Goal: Information Seeking & Learning: Learn about a topic

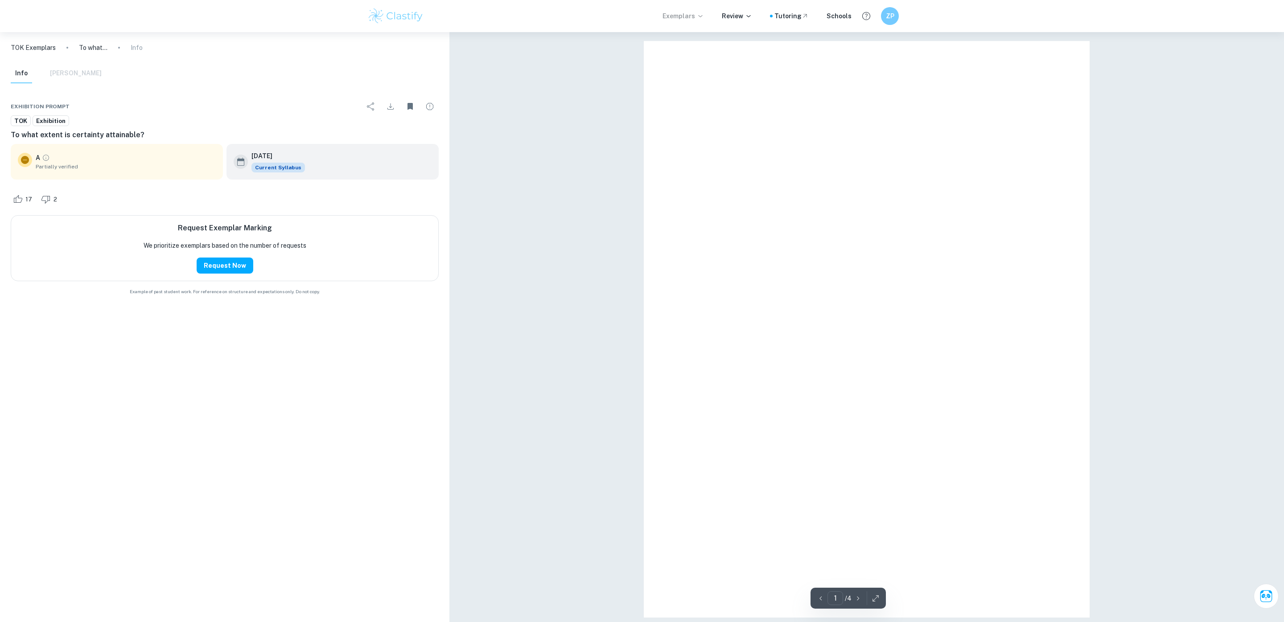
click at [675, 19] on p "Exemplars" at bounding box center [682, 16] width 41 height 10
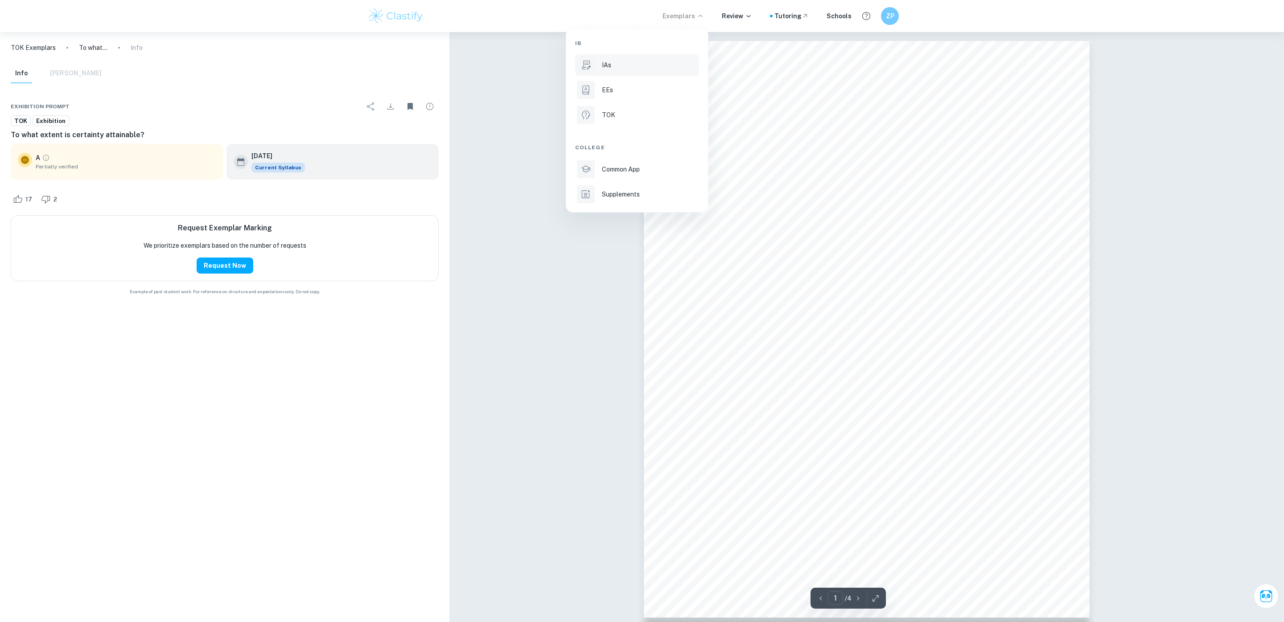
click at [626, 66] on div "IAs" at bounding box center [649, 65] width 95 height 10
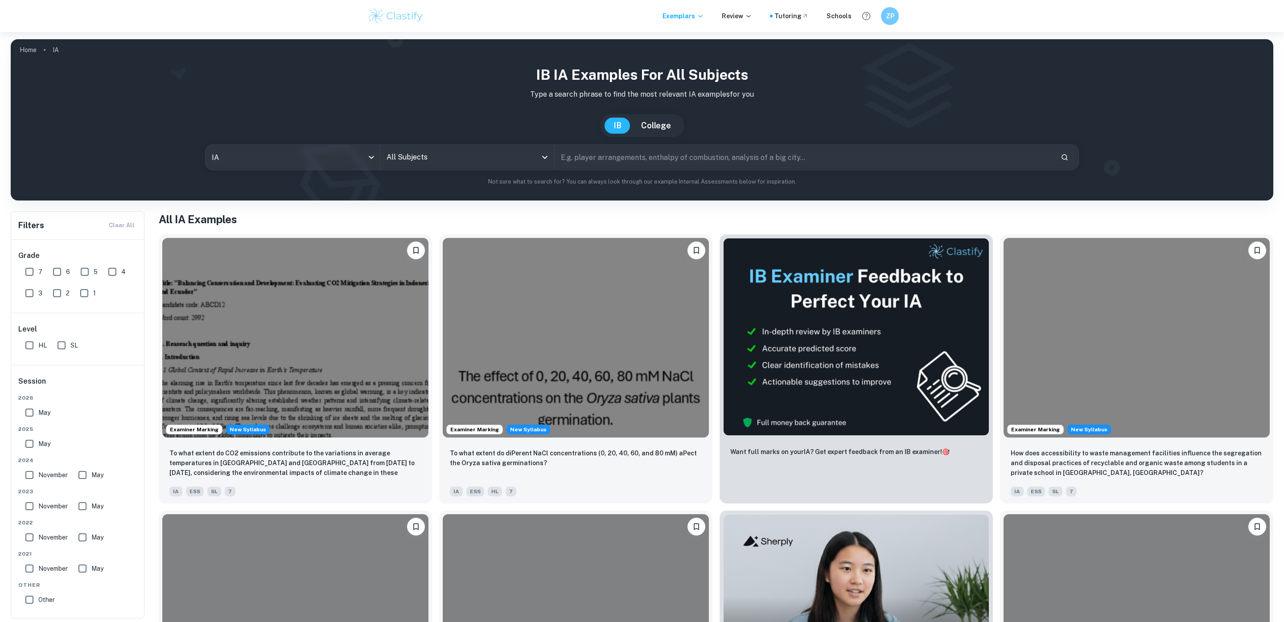
click at [428, 157] on input "All Subjects" at bounding box center [460, 157] width 153 height 17
click at [421, 203] on li "Biology" at bounding box center [469, 202] width 171 height 21
type input "Biology"
click at [33, 267] on input "7" at bounding box center [30, 272] width 18 height 18
checkbox input "true"
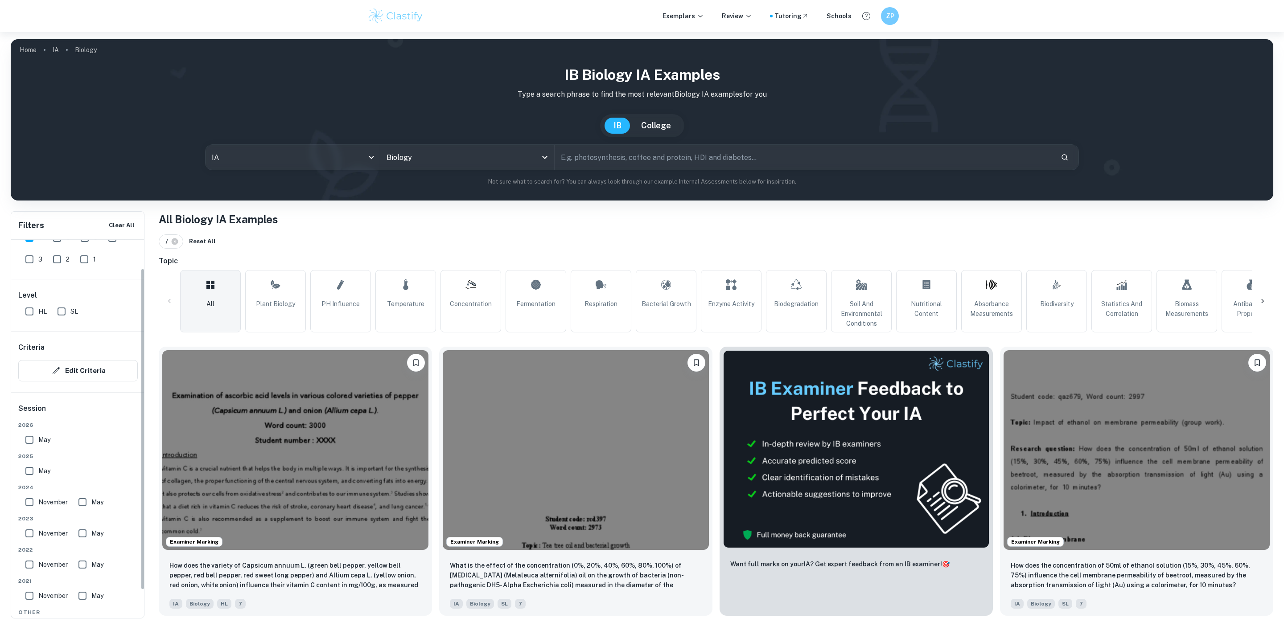
scroll to position [66, 0]
click at [58, 274] on input "SL" at bounding box center [62, 280] width 18 height 18
checkbox input "true"
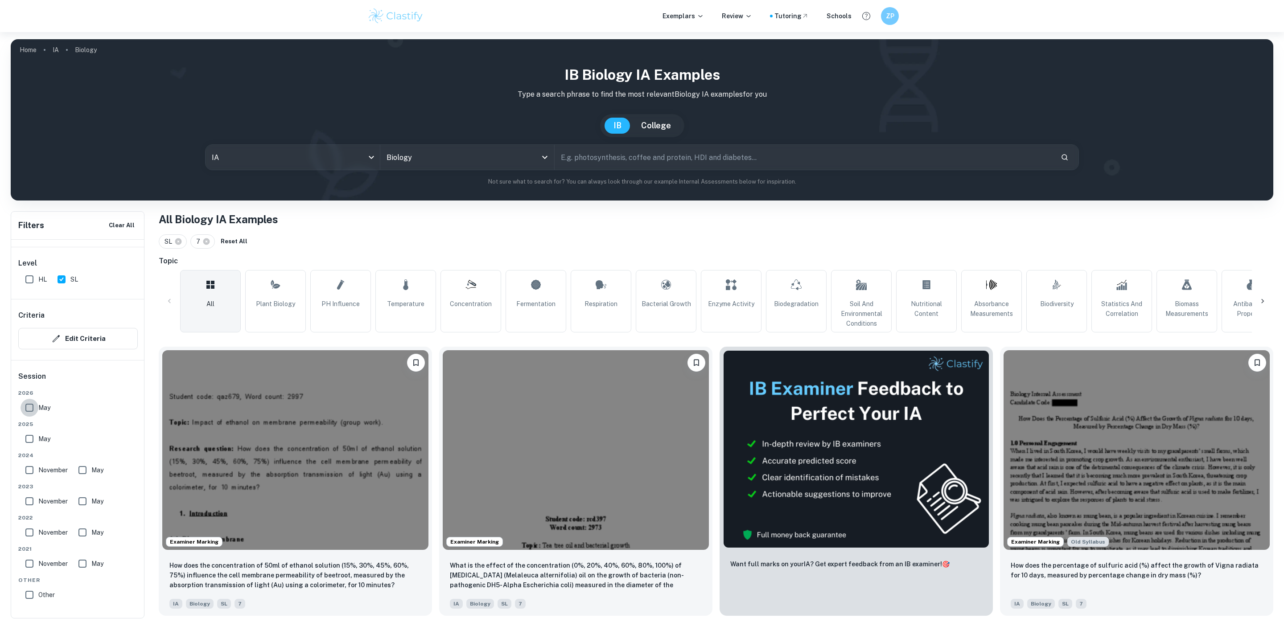
click at [36, 408] on input "May" at bounding box center [30, 408] width 18 height 18
checkbox input "true"
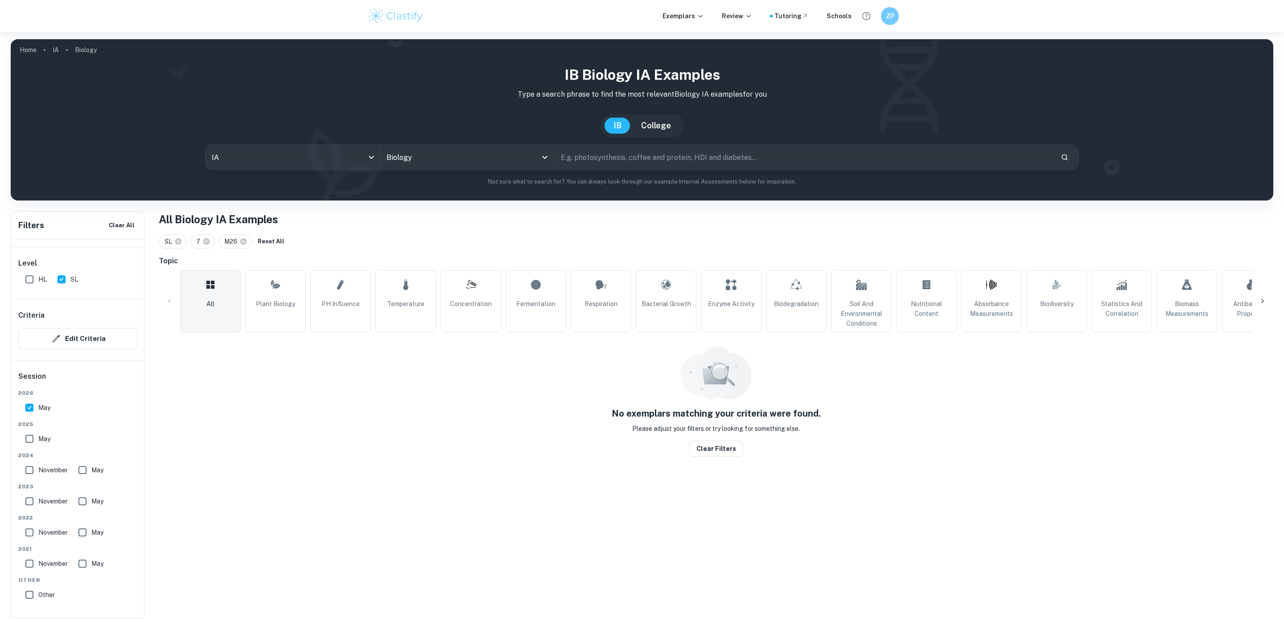
click at [35, 438] on input "May" at bounding box center [30, 439] width 18 height 18
checkbox input "true"
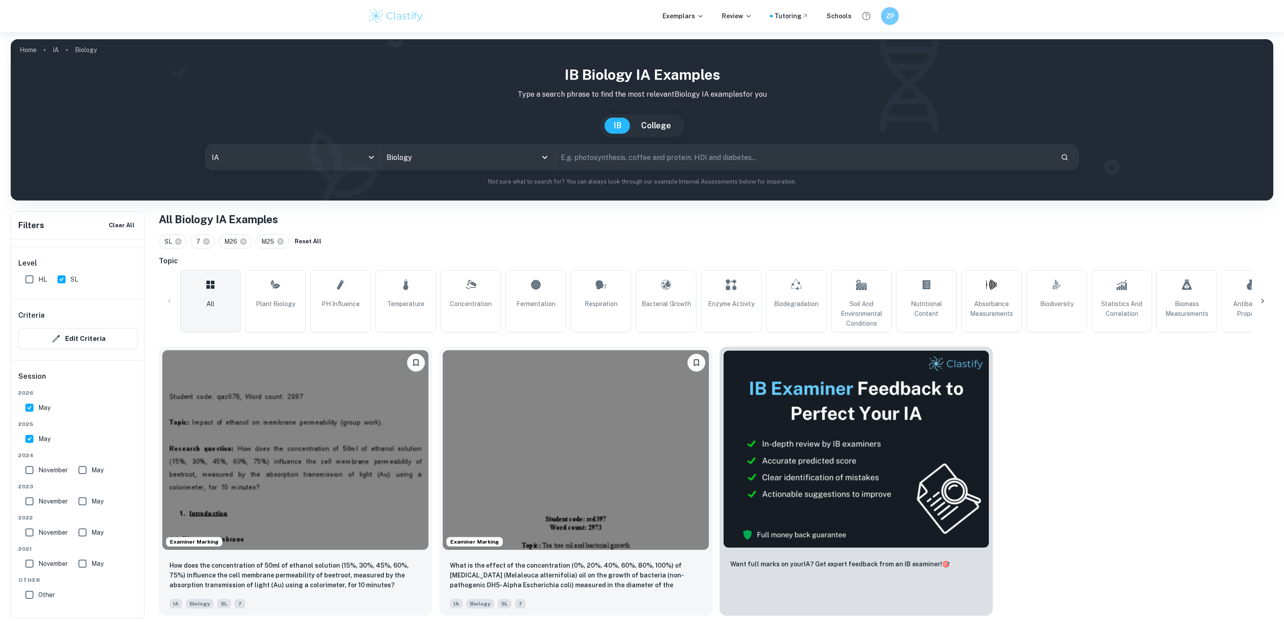
click at [30, 535] on input "November" at bounding box center [30, 533] width 18 height 18
checkbox input "true"
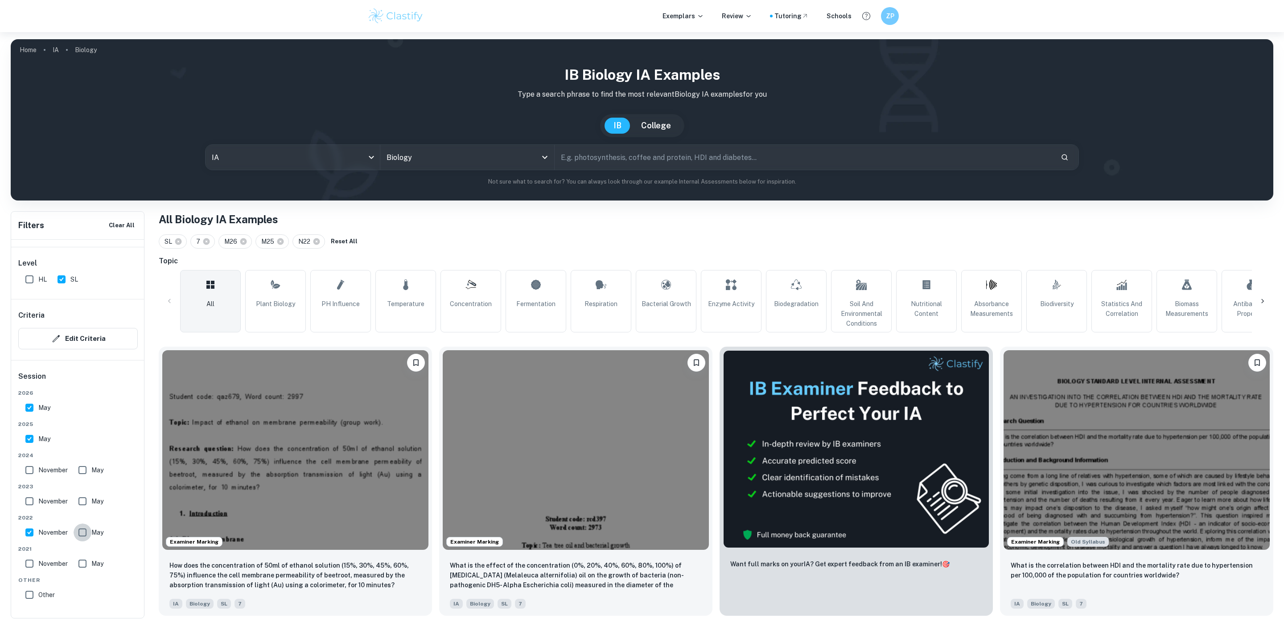
click at [83, 531] on input "May" at bounding box center [83, 533] width 18 height 18
checkbox input "true"
click at [83, 499] on input "May" at bounding box center [83, 502] width 18 height 18
checkbox input "true"
click at [24, 501] on input "November" at bounding box center [30, 502] width 18 height 18
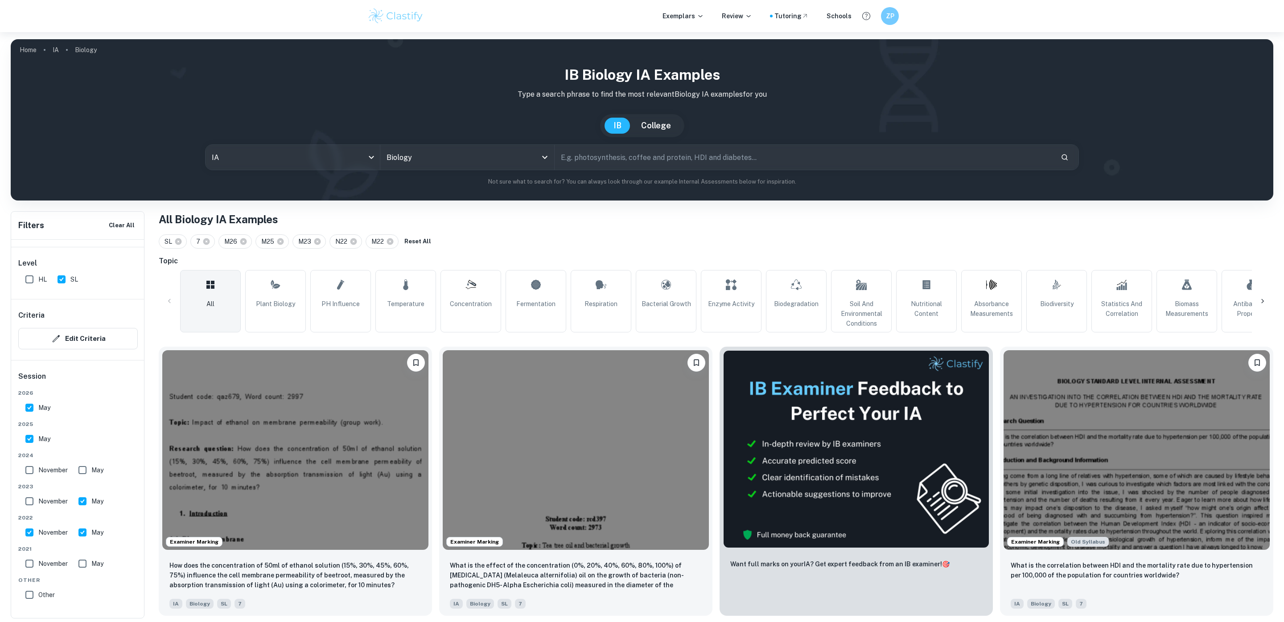
checkbox input "true"
click at [19, 470] on div "[DATE] May" at bounding box center [77, 466] width 119 height 28
click at [30, 470] on input "November" at bounding box center [30, 470] width 18 height 18
checkbox input "true"
click at [82, 466] on input "May" at bounding box center [83, 470] width 18 height 18
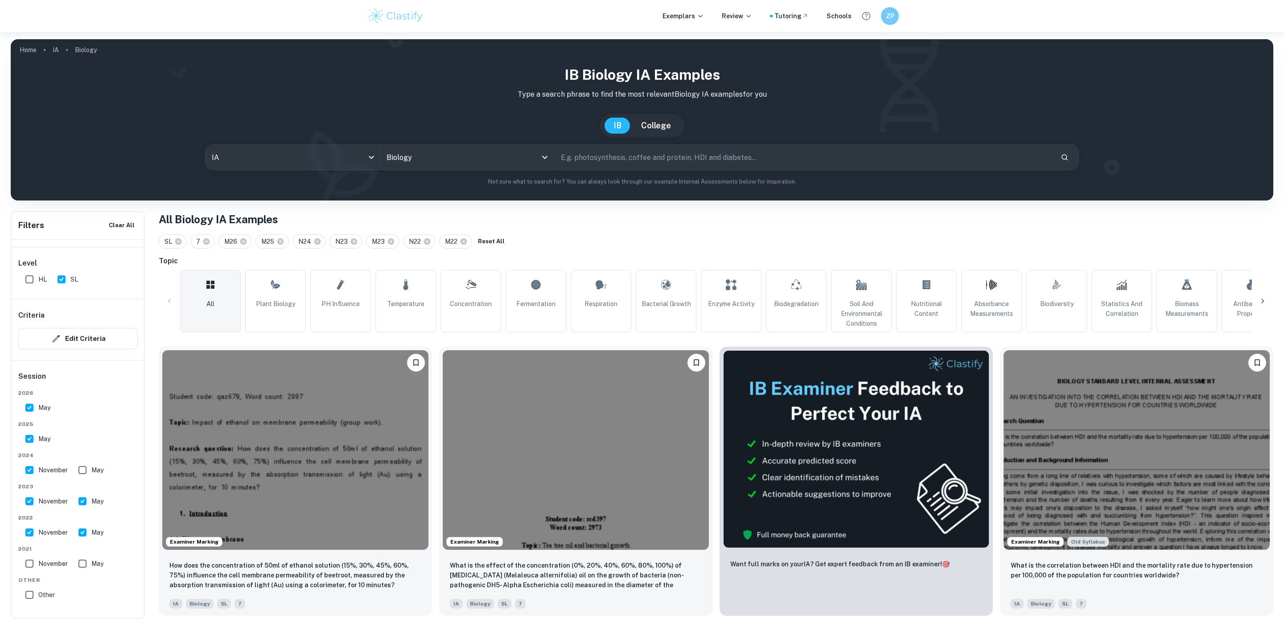
checkbox input "true"
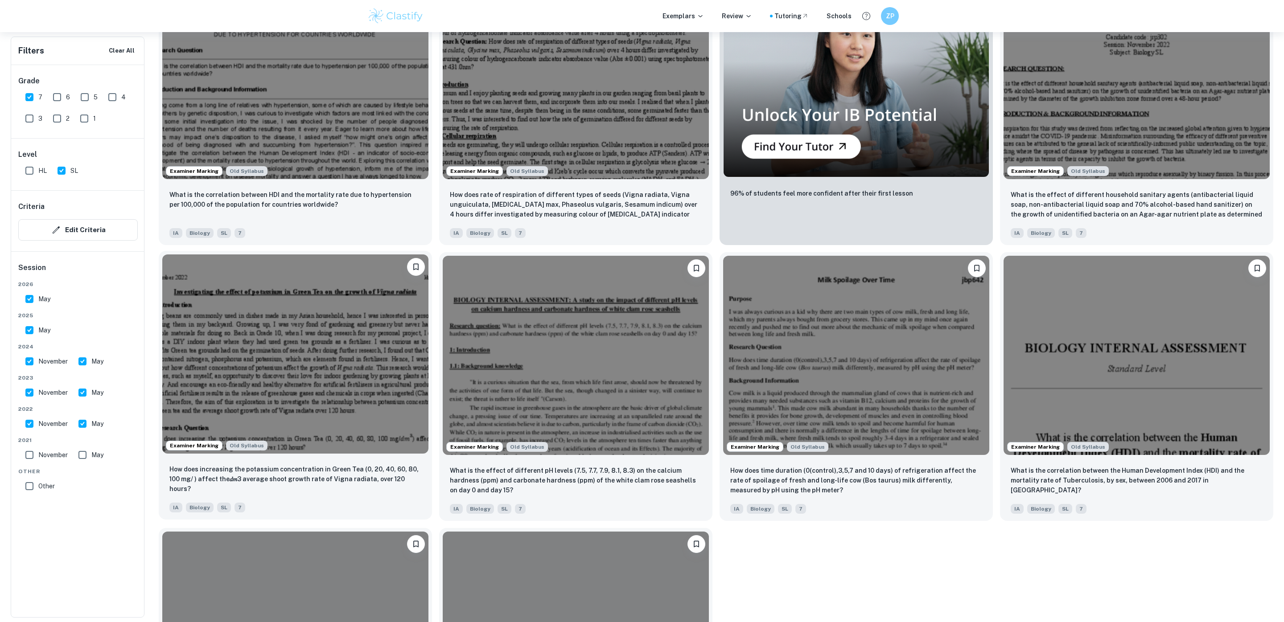
scroll to position [0, 0]
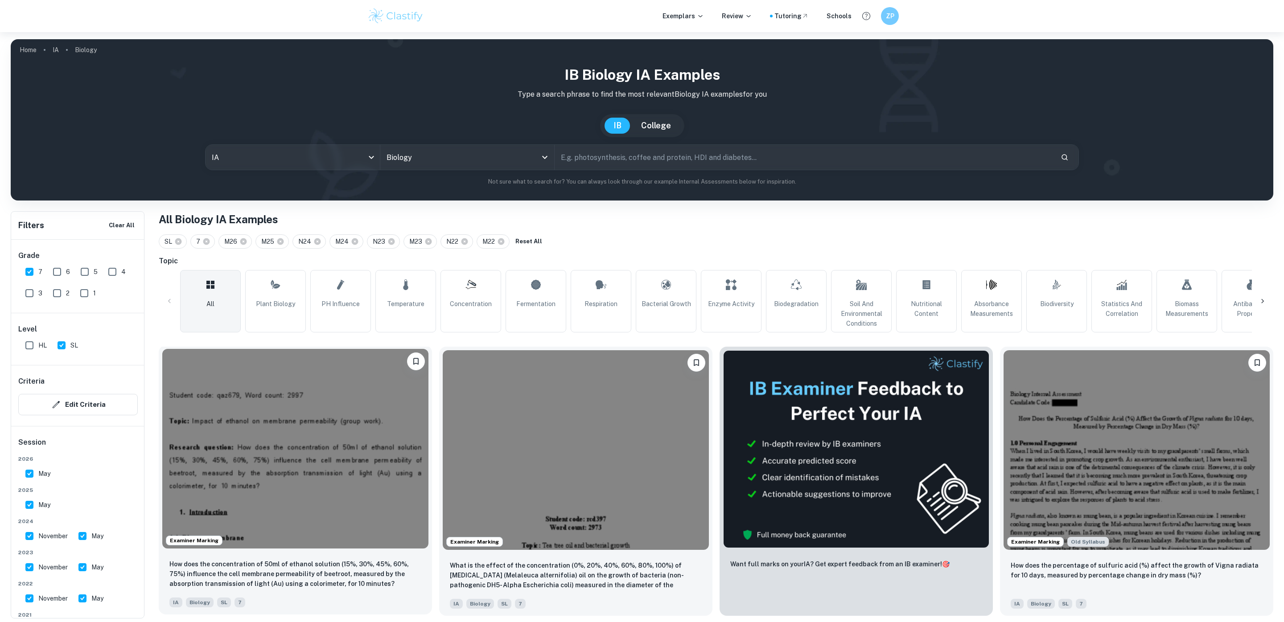
click at [368, 520] on img at bounding box center [295, 449] width 266 height 200
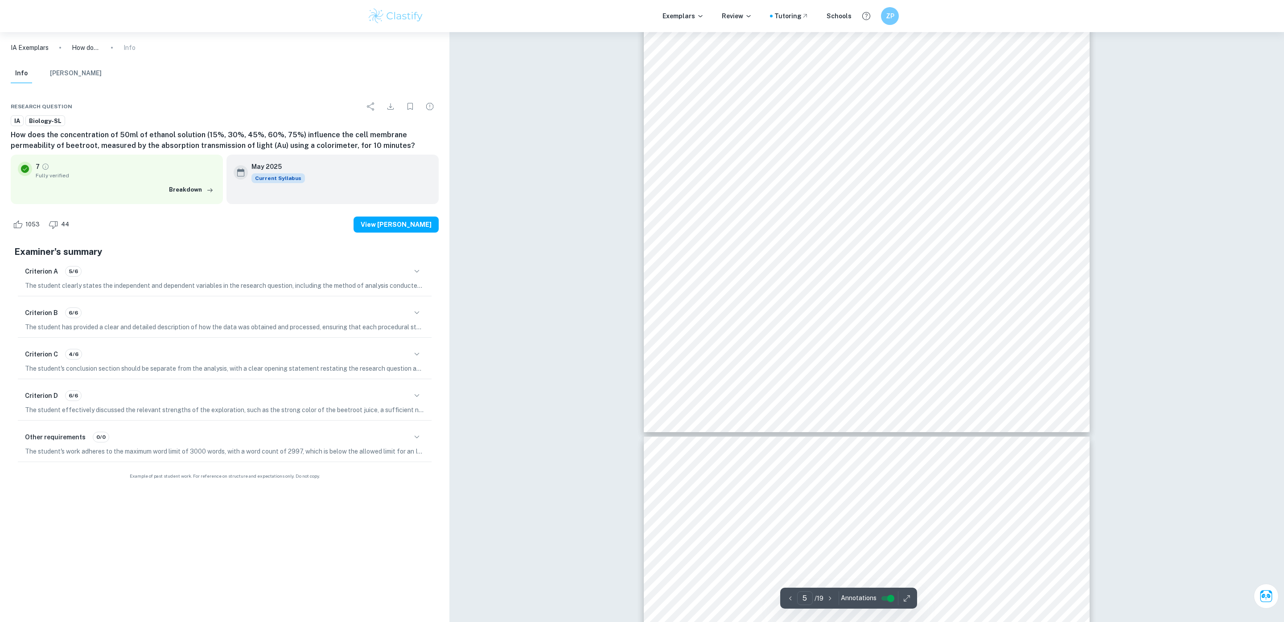
scroll to position [2556, 0]
type input "4"
